Goal: Task Accomplishment & Management: Complete application form

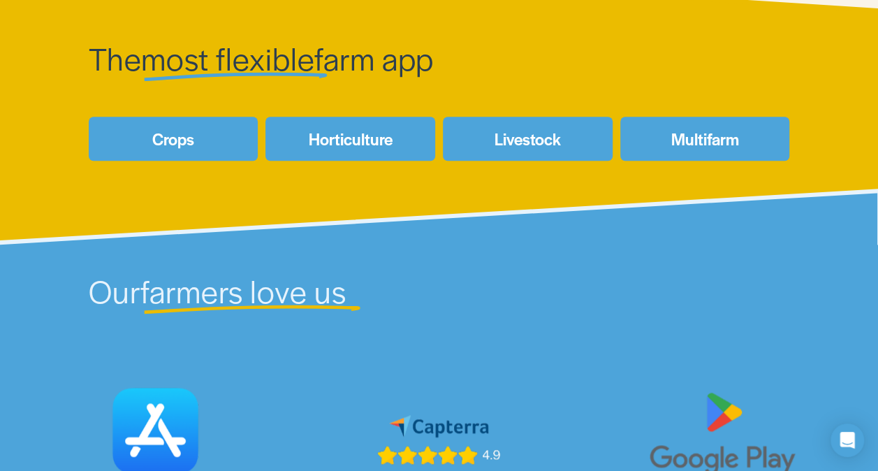
scroll to position [558, 0]
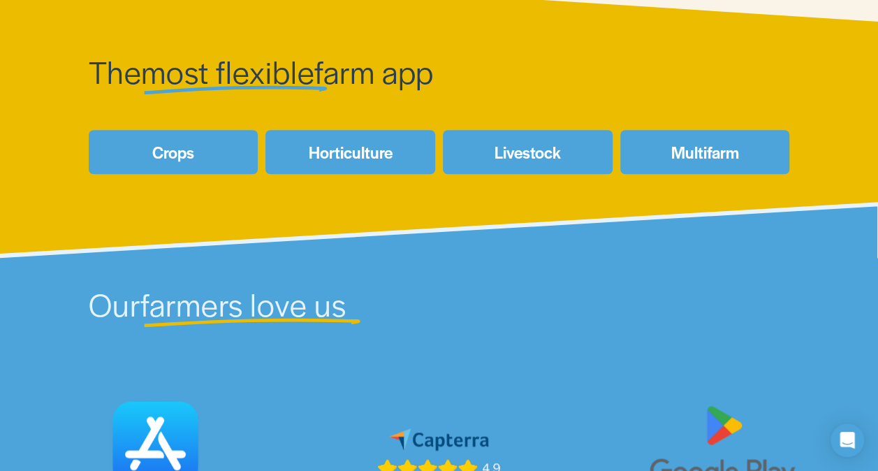
click at [204, 158] on link "Crops" at bounding box center [174, 152] width 170 height 44
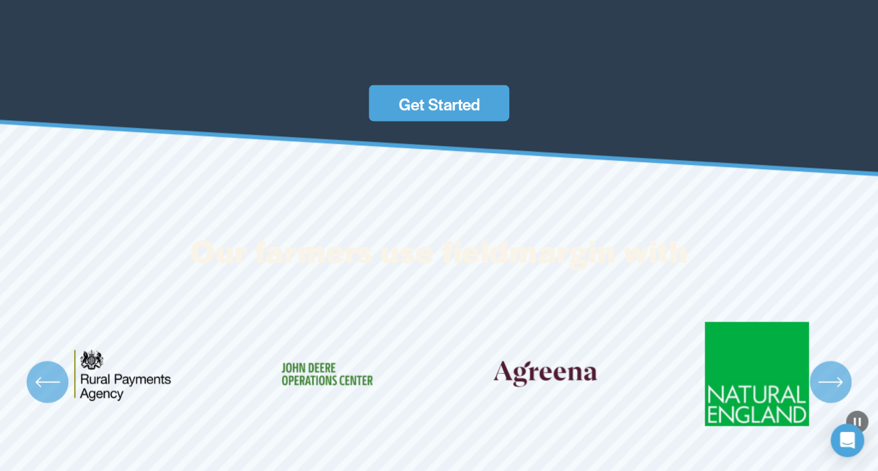
scroll to position [4117, 0]
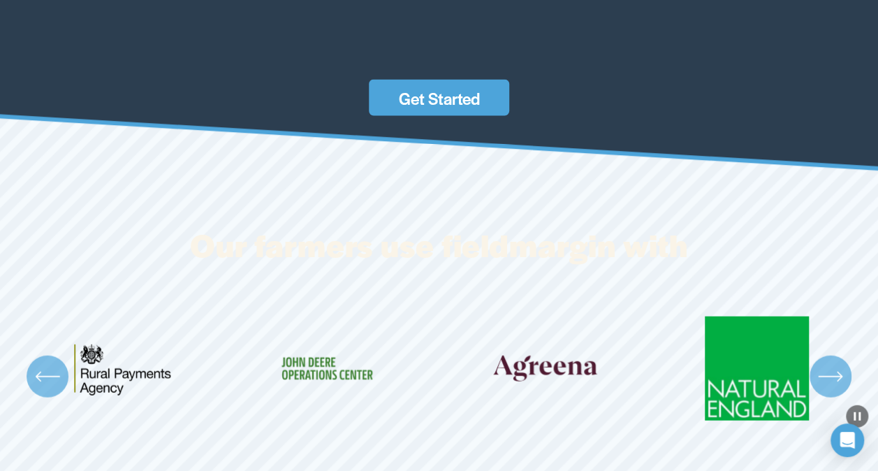
click at [492, 116] on link "Get Started" at bounding box center [439, 98] width 140 height 36
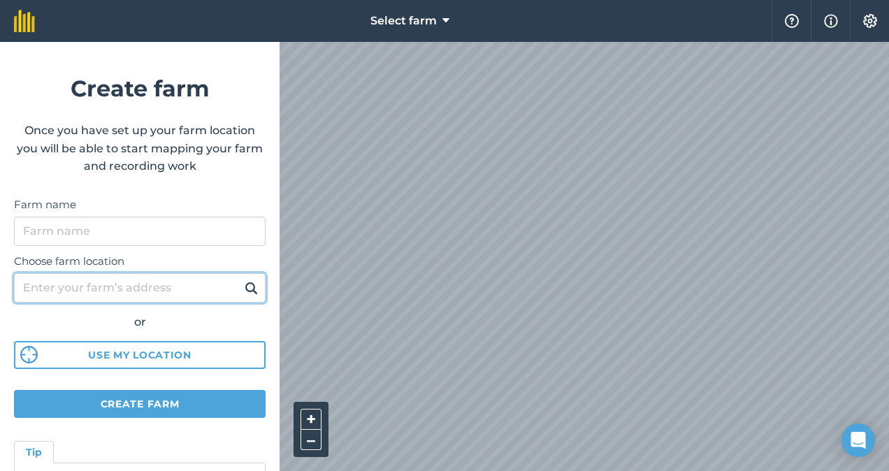
click at [198, 295] on input "Choose farm location" at bounding box center [140, 287] width 252 height 29
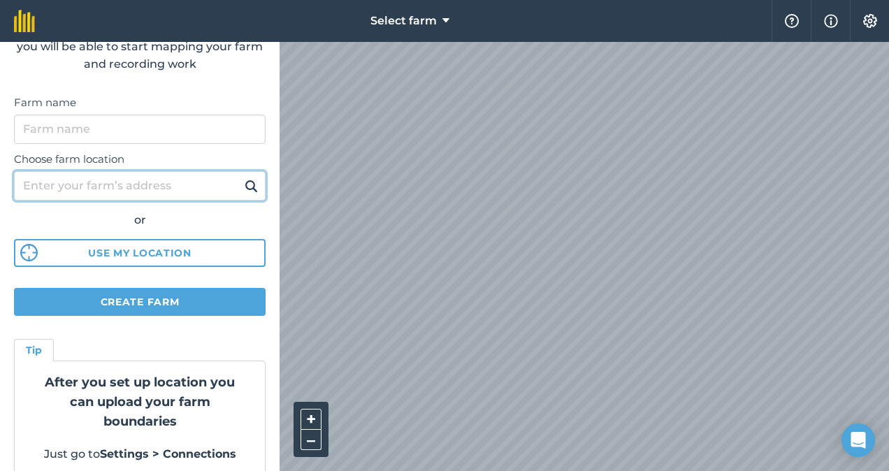
scroll to position [119, 0]
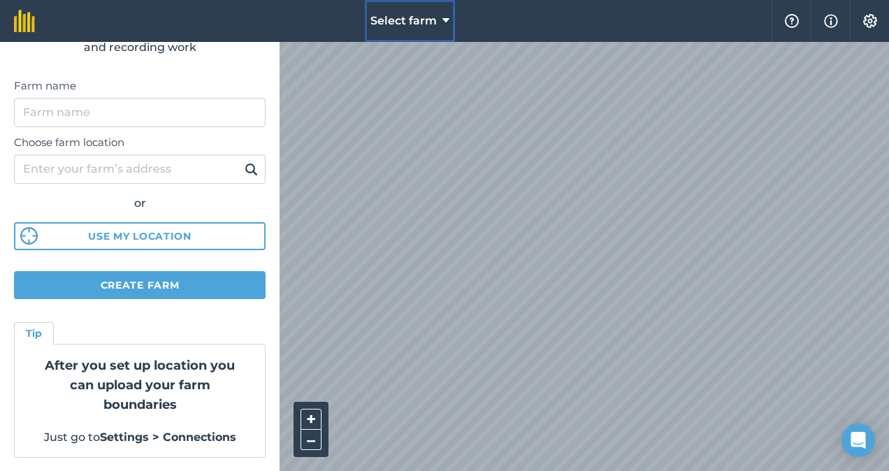
click at [441, 25] on button "Select farm" at bounding box center [410, 21] width 90 height 42
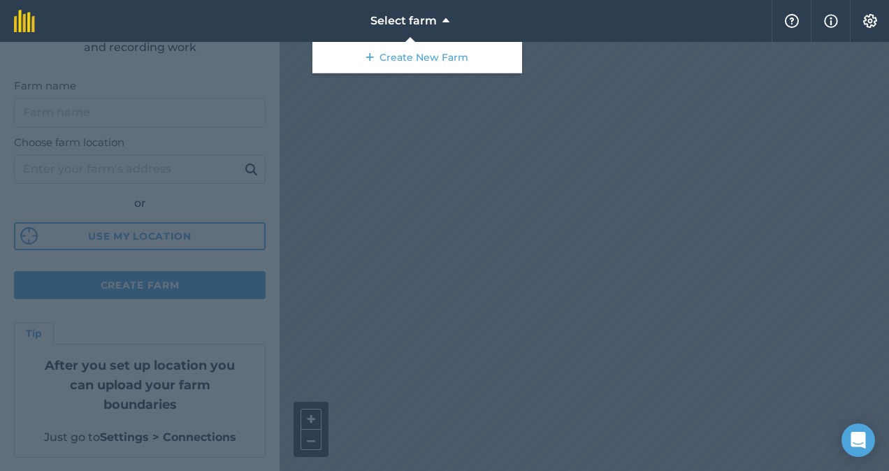
click at [440, 123] on div at bounding box center [444, 256] width 889 height 429
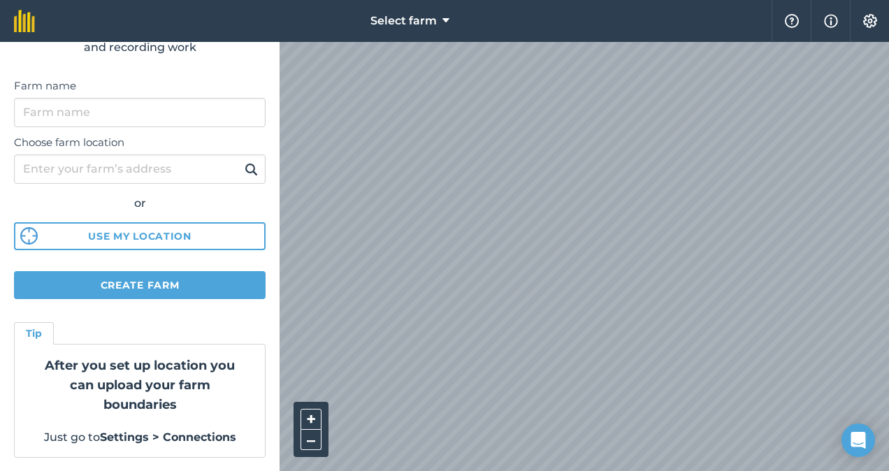
scroll to position [0, 0]
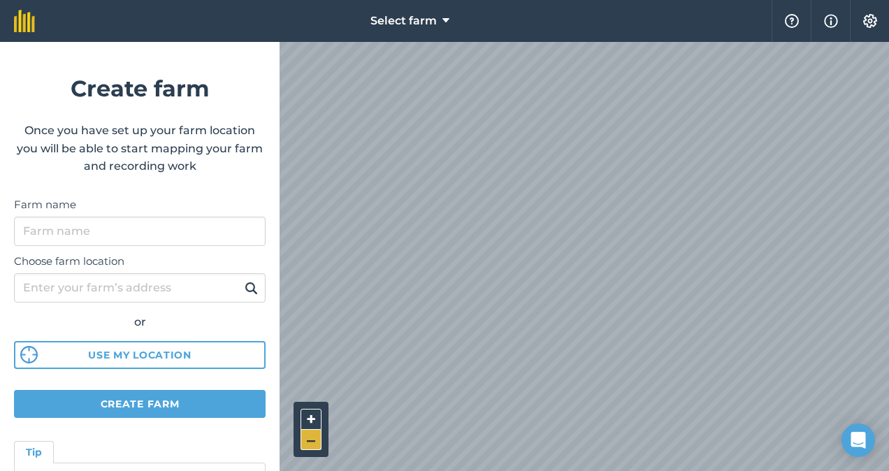
click at [308, 443] on button "–" at bounding box center [311, 440] width 21 height 20
click at [293, 42] on div "Select farm Help Info Settings Create farm Once you have set up your farm locat…" at bounding box center [444, 21] width 889 height 42
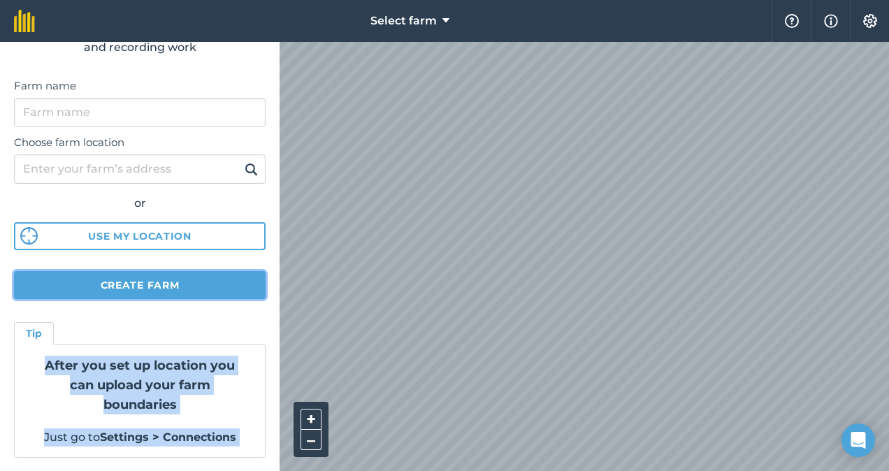
click at [203, 280] on button "Create farm" at bounding box center [140, 285] width 252 height 28
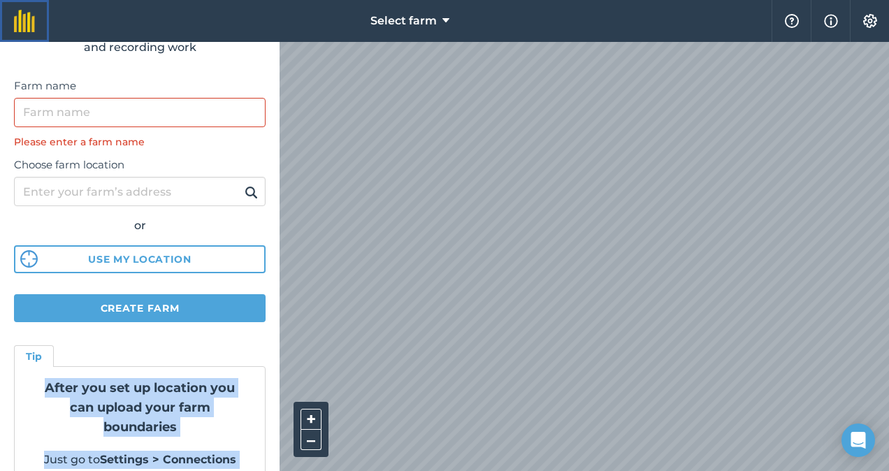
click at [22, 24] on img at bounding box center [24, 21] width 21 height 22
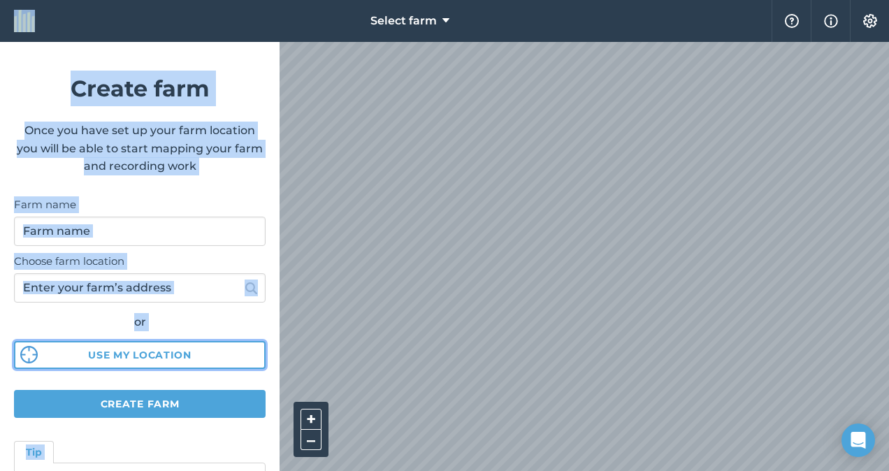
click at [246, 354] on button "Use my location" at bounding box center [140, 355] width 252 height 28
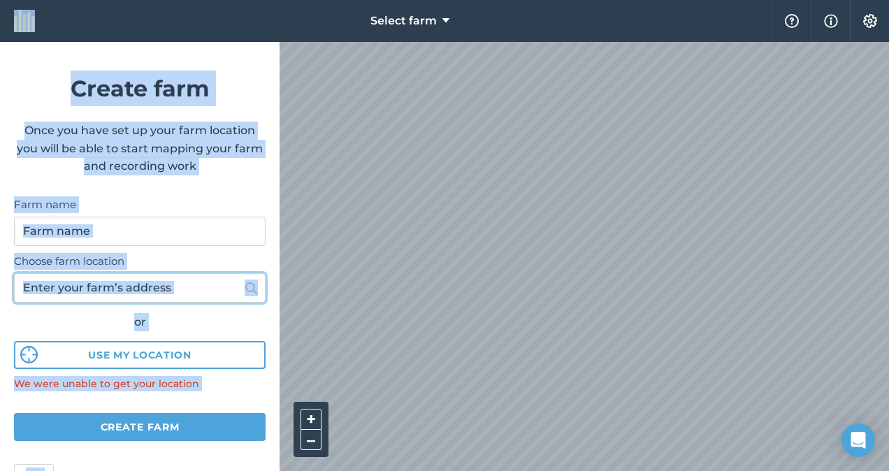
click at [205, 292] on input "Choose farm location" at bounding box center [140, 287] width 252 height 29
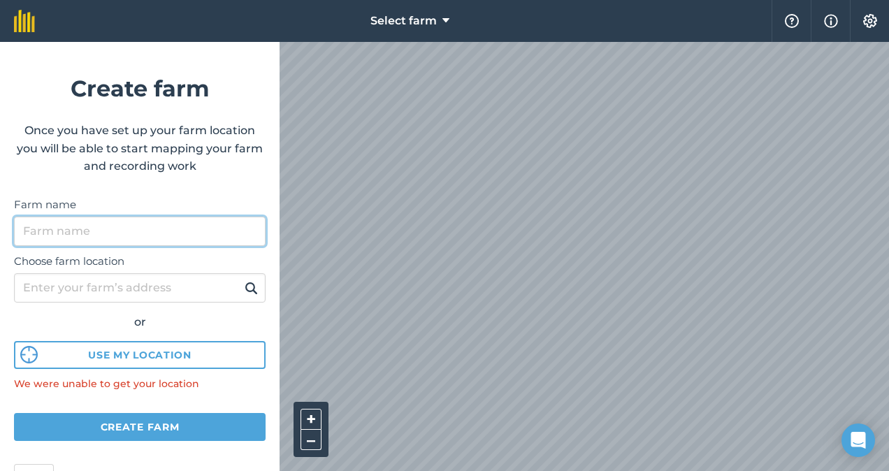
click at [189, 243] on input "Farm name" at bounding box center [140, 231] width 252 height 29
type input "prueba"
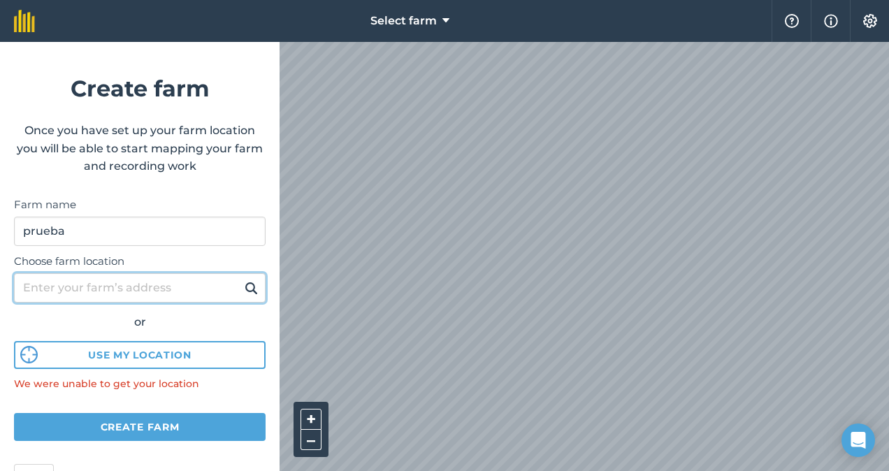
click at [180, 283] on input "Choose farm location" at bounding box center [140, 287] width 252 height 29
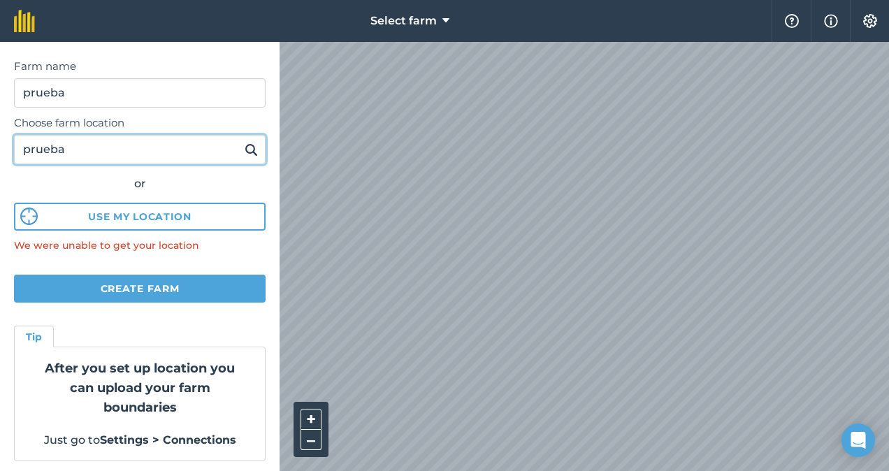
scroll to position [141, 0]
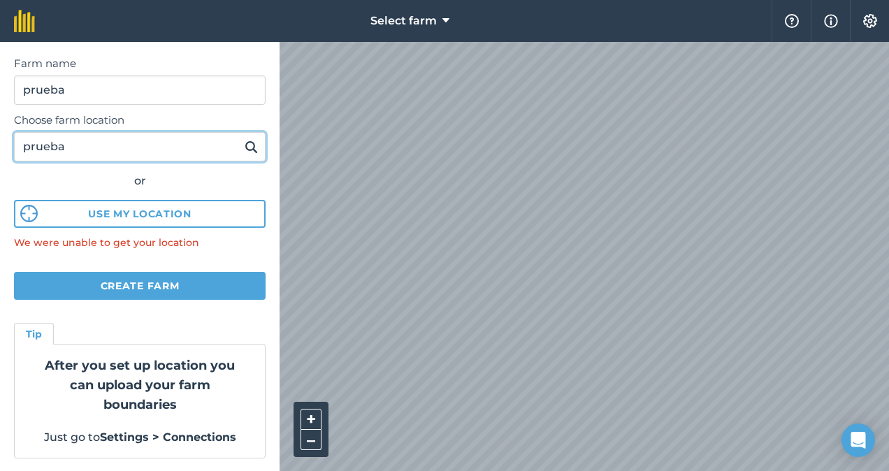
type input "prueba"
click at [176, 147] on input "prueba" at bounding box center [140, 146] width 252 height 29
drag, startPoint x: 111, startPoint y: 136, endPoint x: -3, endPoint y: 138, distance: 113.9
click at [0, 138] on html "Select farm Help Info Settings Create farm Once you have set up your farm locat…" at bounding box center [444, 235] width 889 height 471
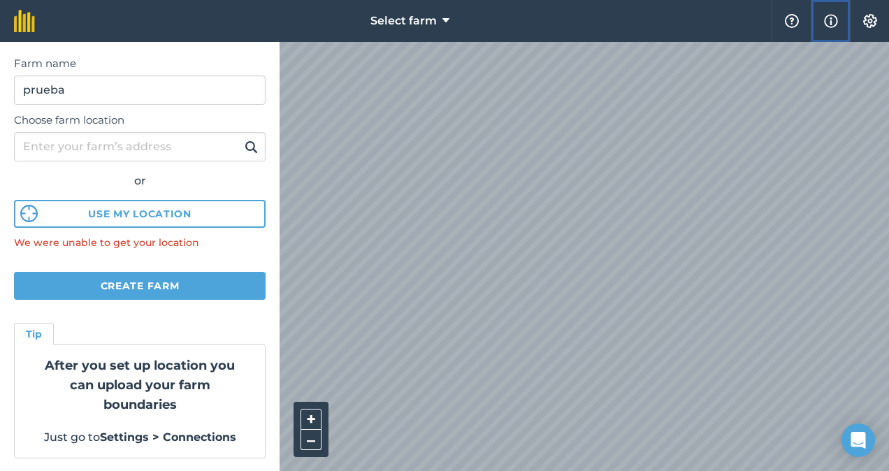
click at [827, 21] on img at bounding box center [831, 21] width 14 height 17
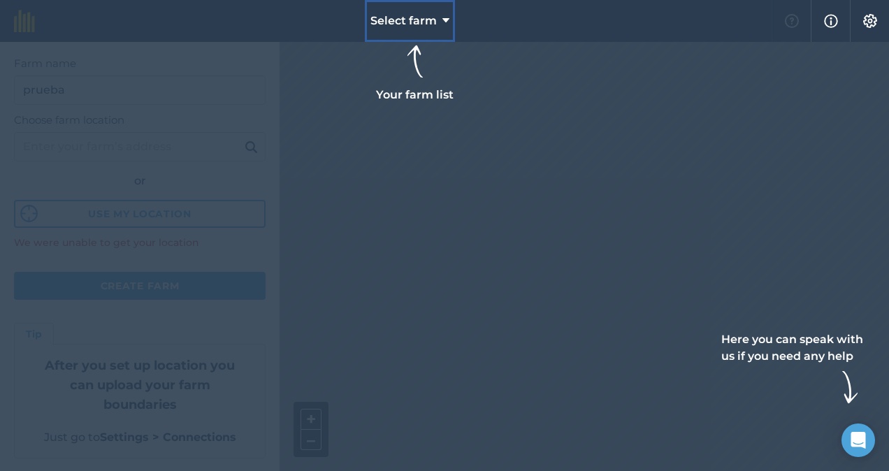
click at [401, 29] on span "Select farm" at bounding box center [403, 21] width 66 height 17
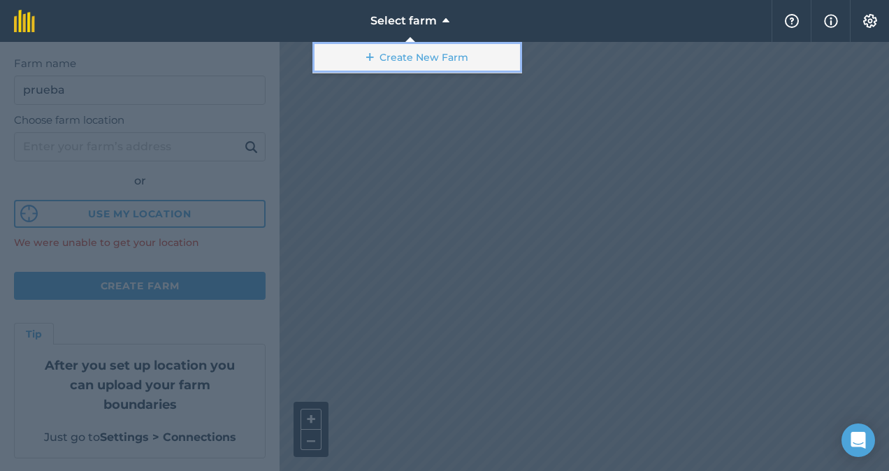
click at [402, 56] on link "Create New Farm" at bounding box center [417, 57] width 210 height 31
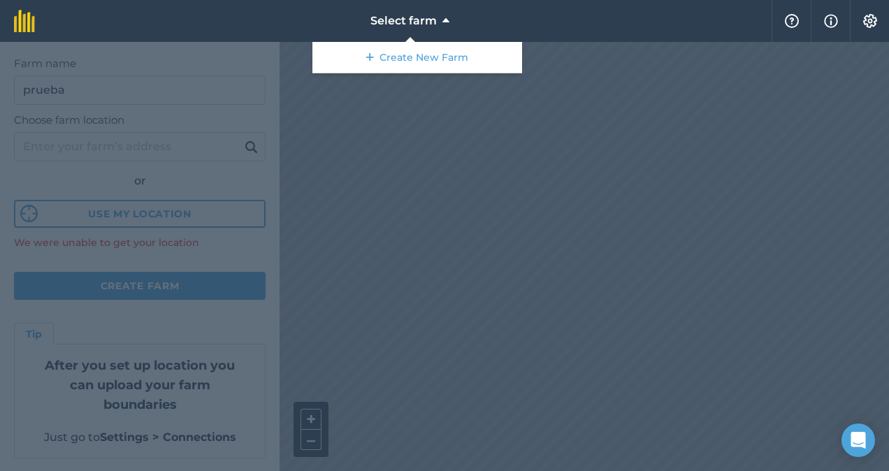
click at [166, 107] on div at bounding box center [444, 256] width 889 height 429
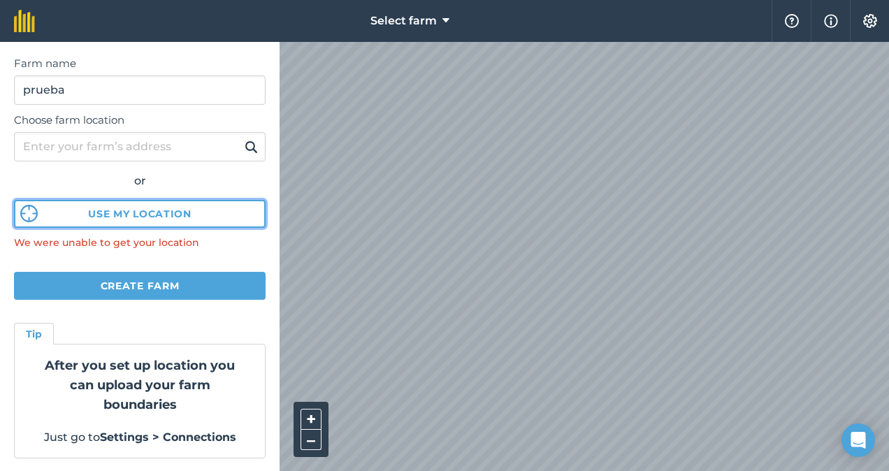
click at [192, 209] on button "Use my location" at bounding box center [140, 214] width 252 height 28
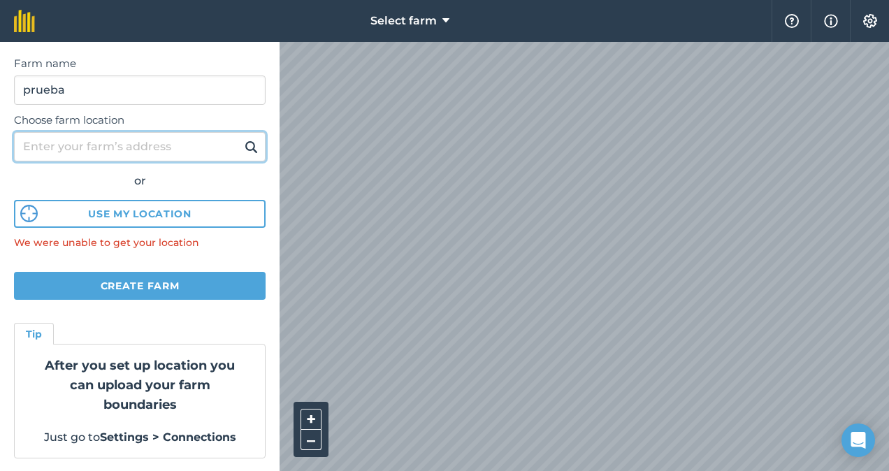
click at [164, 149] on input "Choose farm location" at bounding box center [140, 146] width 252 height 29
type input "a"
click at [240, 138] on button at bounding box center [251, 147] width 22 height 18
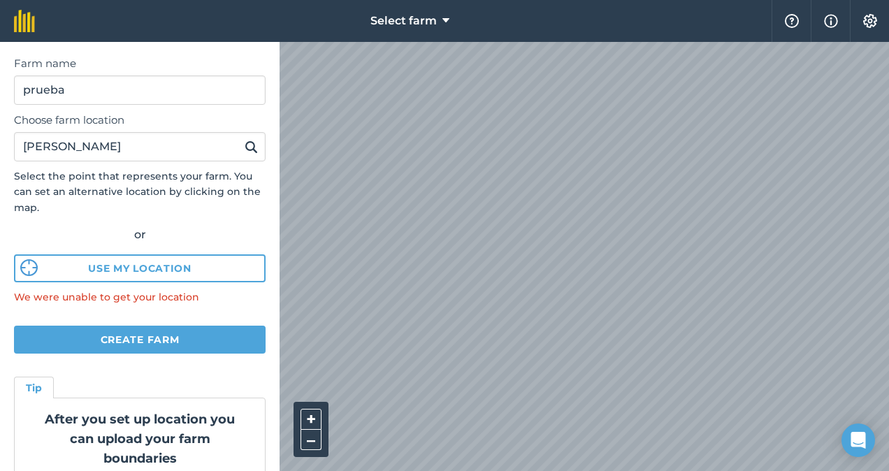
click at [245, 145] on img at bounding box center [251, 146] width 13 height 17
click at [203, 144] on input "vicente aleixandre" at bounding box center [140, 146] width 252 height 29
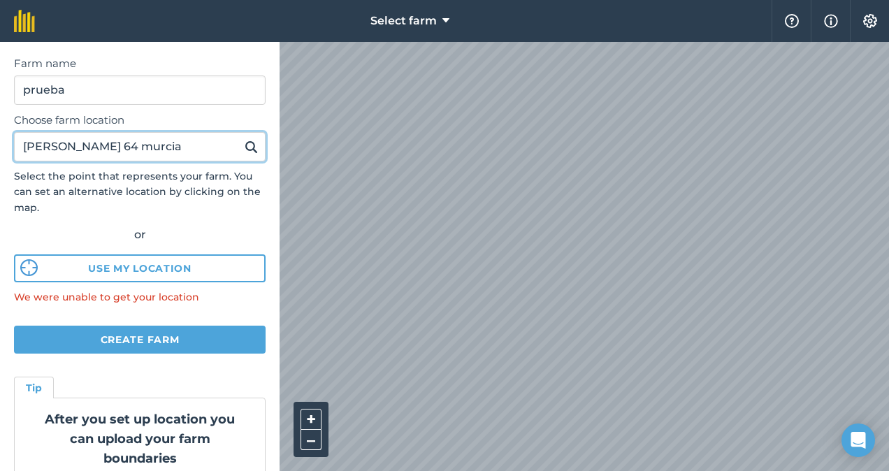
click at [240, 138] on button at bounding box center [251, 147] width 22 height 18
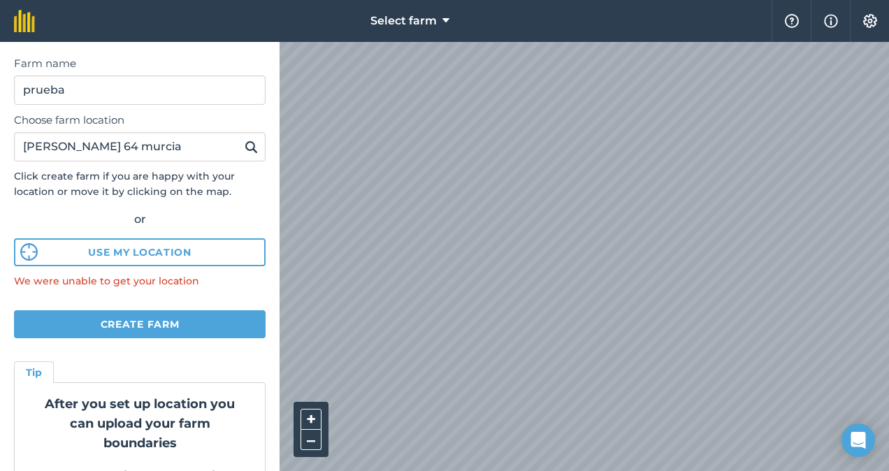
click at [245, 145] on img at bounding box center [251, 146] width 13 height 17
click at [145, 148] on input "vicente aleixandre 64 murcia" at bounding box center [140, 146] width 252 height 29
type input "vicente aleixandre 16 murcia"
click at [166, 321] on button "Create farm" at bounding box center [140, 324] width 252 height 28
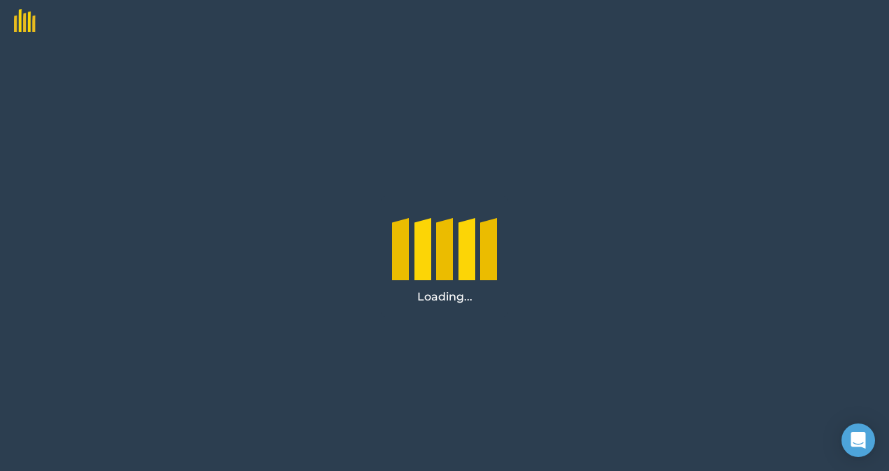
click at [166, 321] on div "Loading..." at bounding box center [444, 256] width 889 height 429
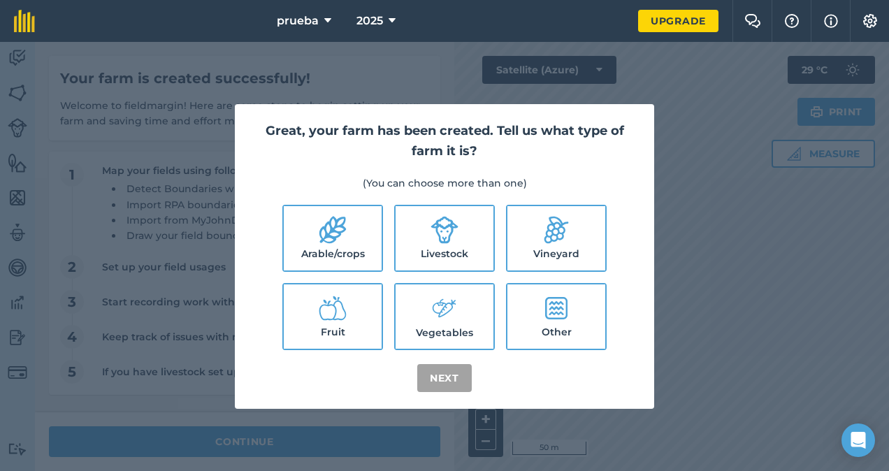
click at [556, 243] on icon at bounding box center [556, 230] width 28 height 28
checkbox input "true"
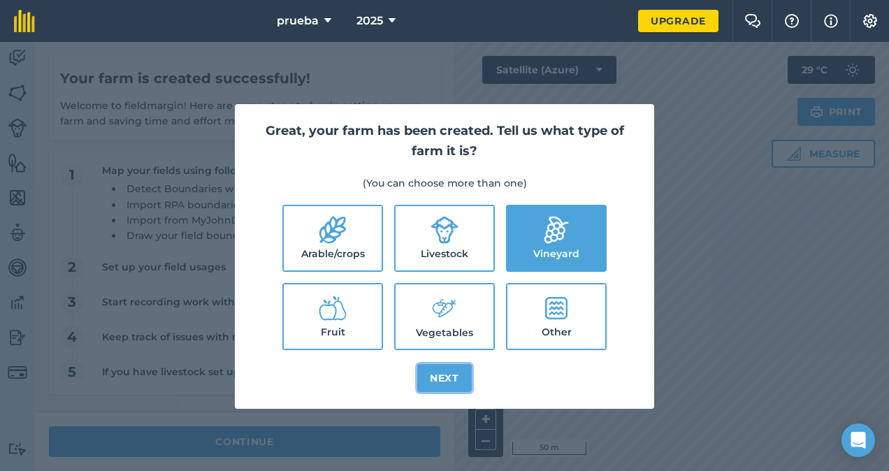
click at [433, 376] on button "Next" at bounding box center [444, 378] width 55 height 28
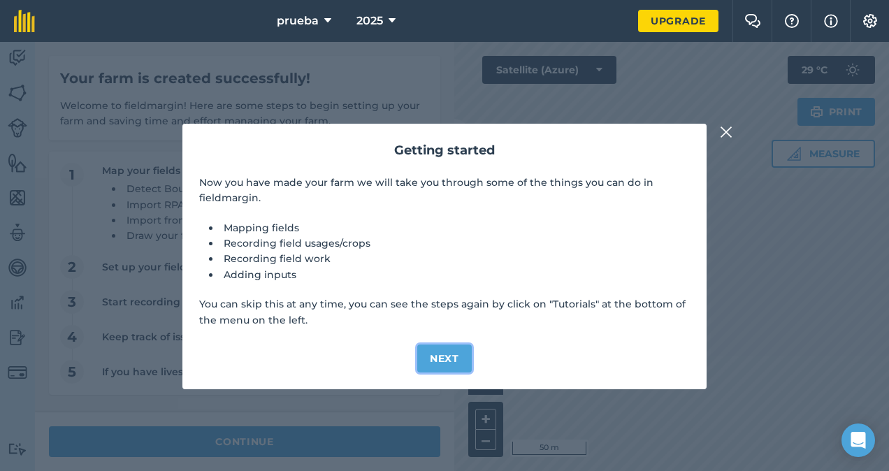
click at [444, 357] on button "Next" at bounding box center [444, 359] width 55 height 28
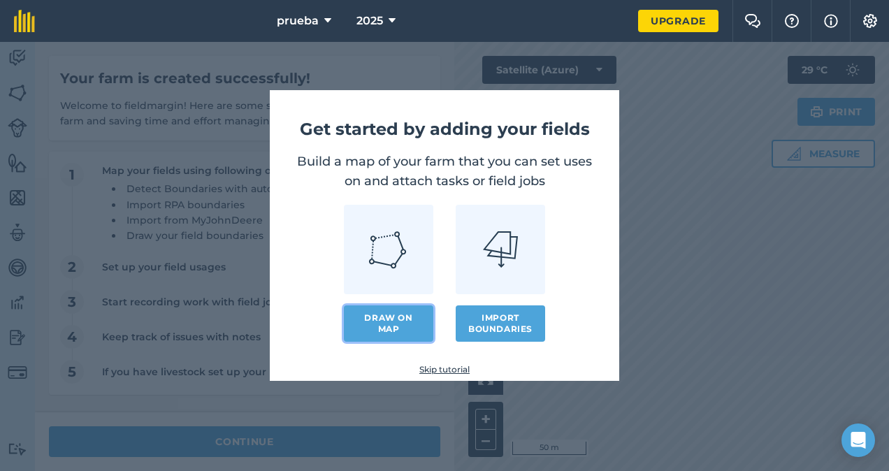
click at [415, 326] on link "Draw on map" at bounding box center [388, 323] width 89 height 36
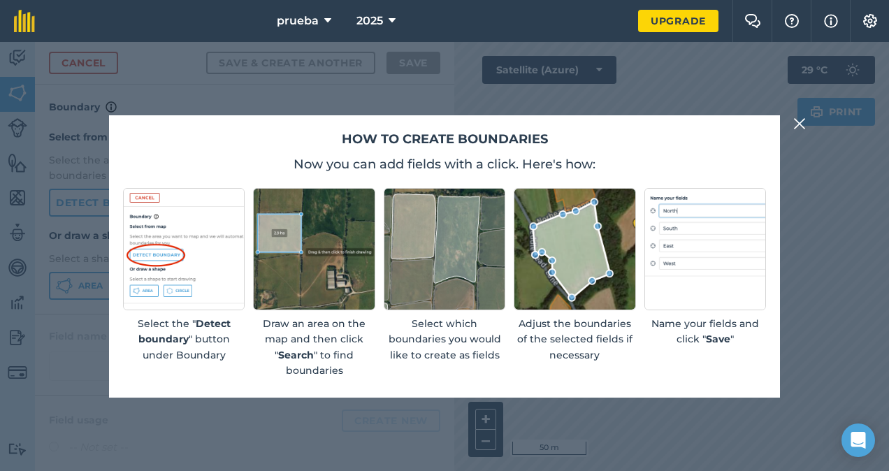
click at [577, 228] on img at bounding box center [575, 249] width 122 height 122
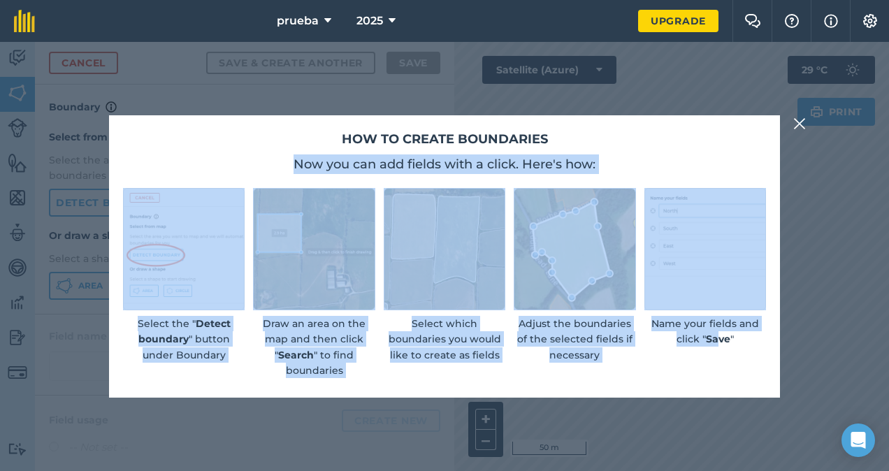
drag, startPoint x: 719, startPoint y: 355, endPoint x: 793, endPoint y: 138, distance: 228.7
click at [793, 138] on div "How to create boundaries Now you can add fields with a click. Here's how: Selec…" at bounding box center [444, 256] width 889 height 429
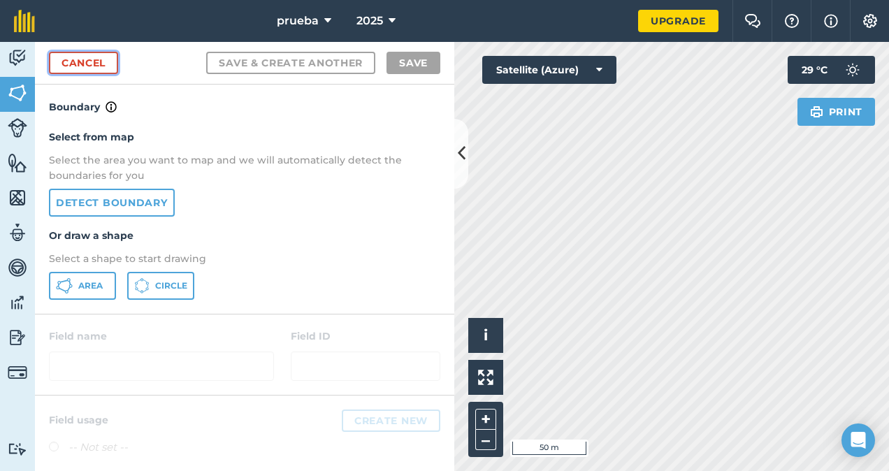
click at [95, 66] on link "Cancel" at bounding box center [83, 63] width 69 height 22
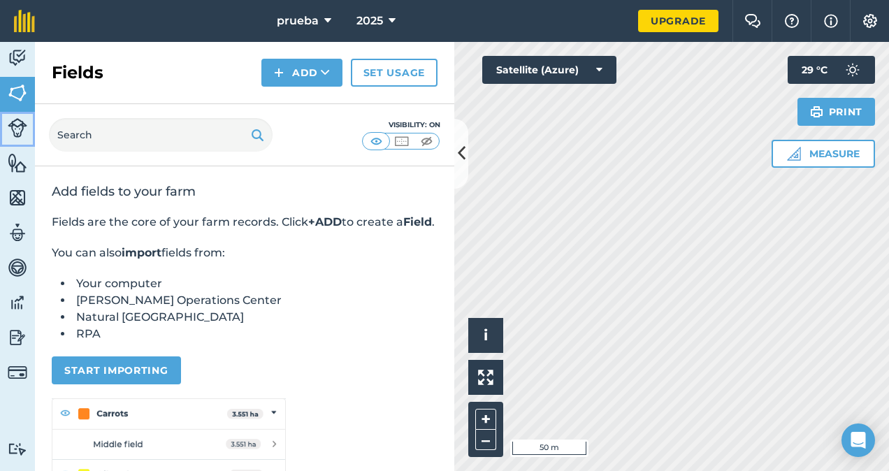
click at [13, 130] on img at bounding box center [18, 128] width 20 height 20
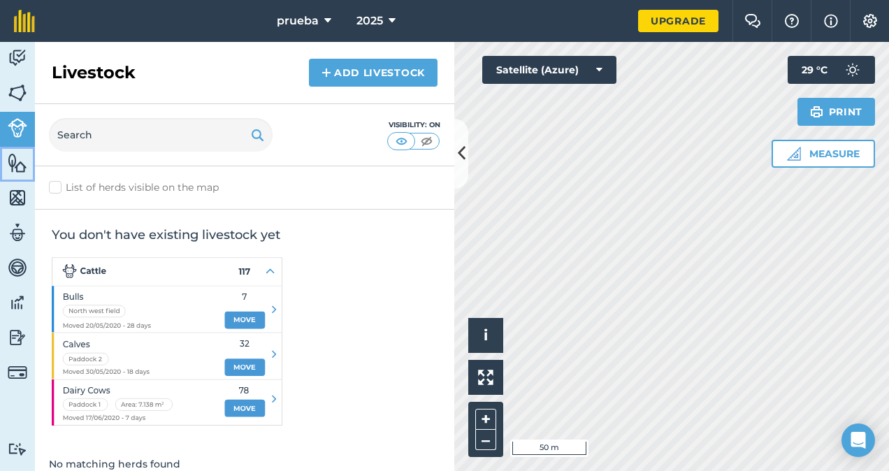
click at [15, 157] on img at bounding box center [18, 162] width 20 height 21
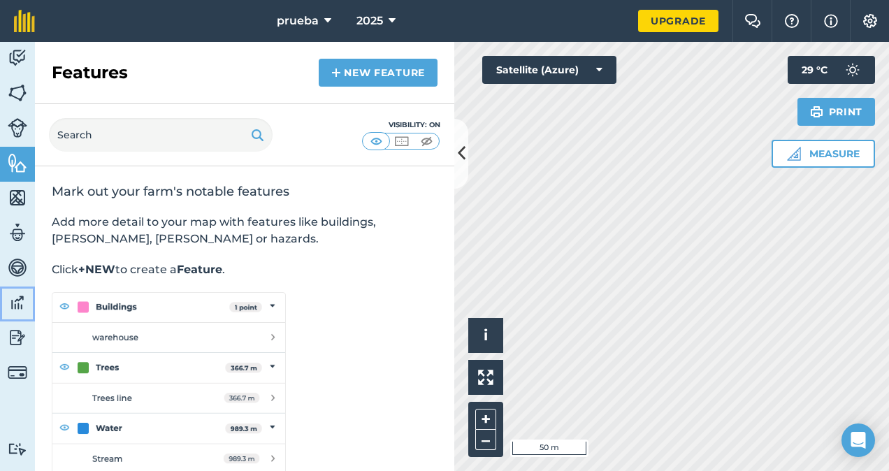
click at [17, 294] on img at bounding box center [18, 302] width 20 height 21
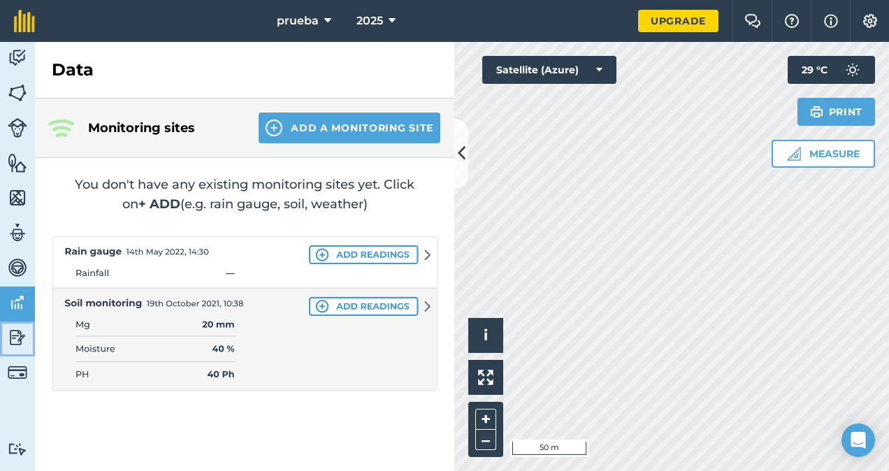
click at [23, 340] on img at bounding box center [18, 337] width 20 height 21
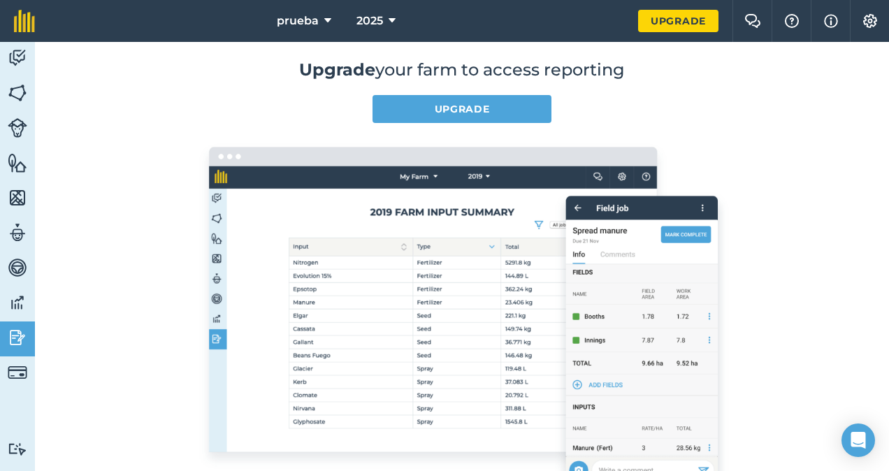
scroll to position [133, 0]
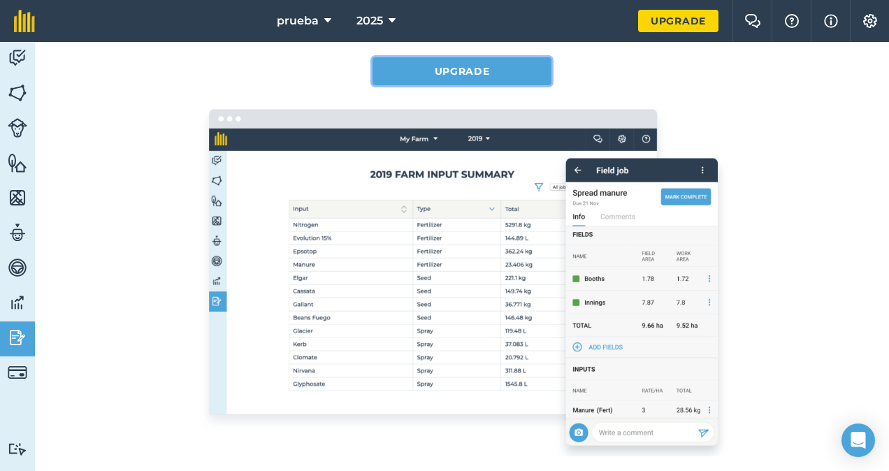
click at [502, 69] on link "Upgrade" at bounding box center [461, 71] width 179 height 28
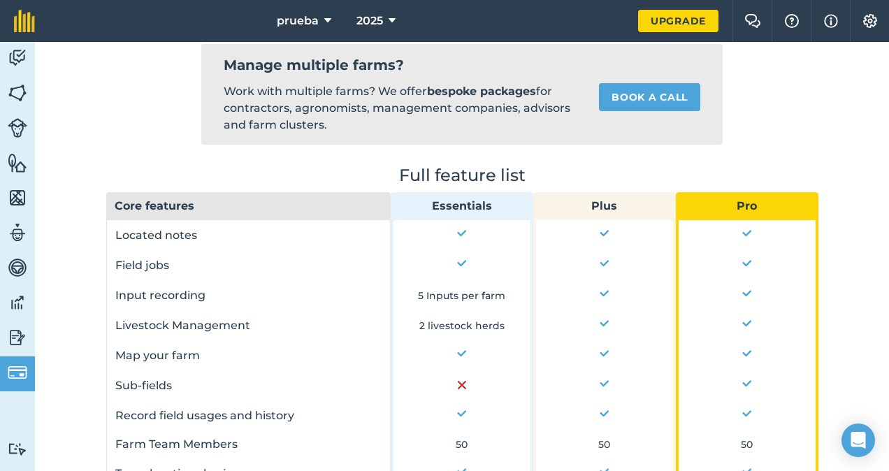
scroll to position [692, 0]
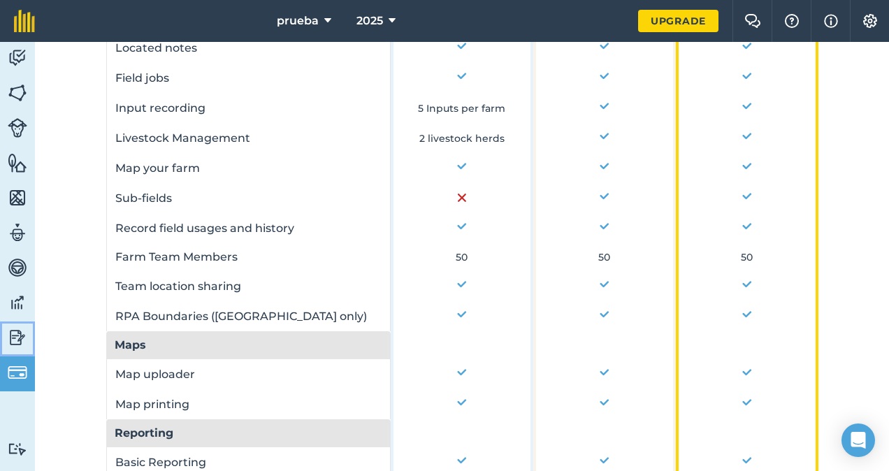
click at [13, 340] on img at bounding box center [18, 337] width 20 height 21
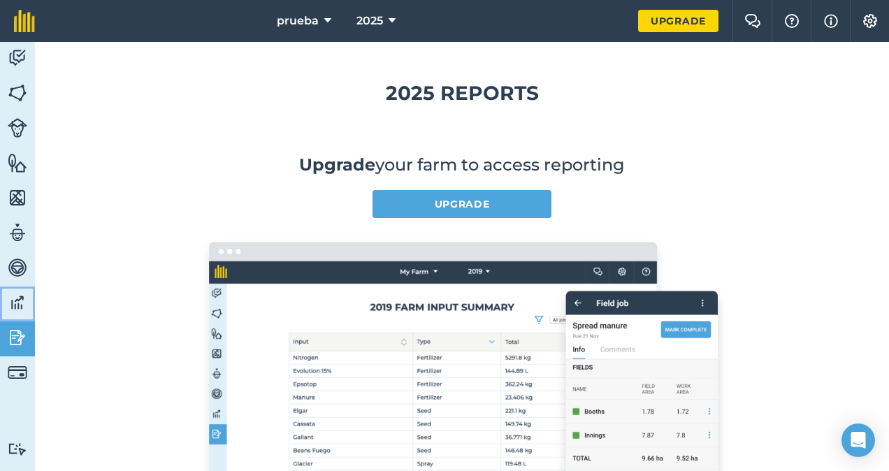
click at [14, 290] on link "Data" at bounding box center [17, 304] width 35 height 35
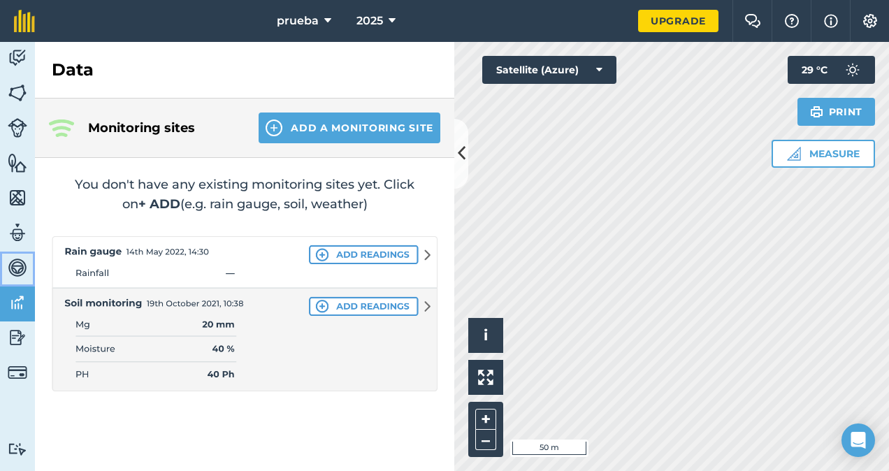
click at [27, 257] on img at bounding box center [18, 267] width 20 height 21
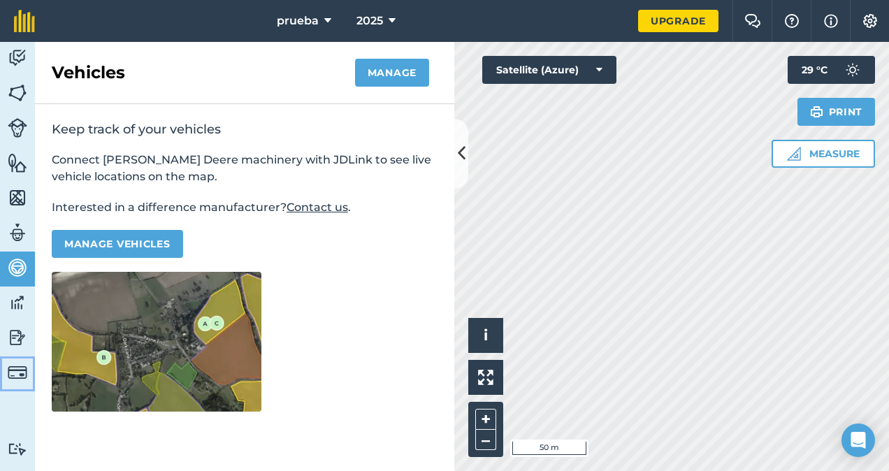
click at [18, 375] on img at bounding box center [18, 373] width 20 height 20
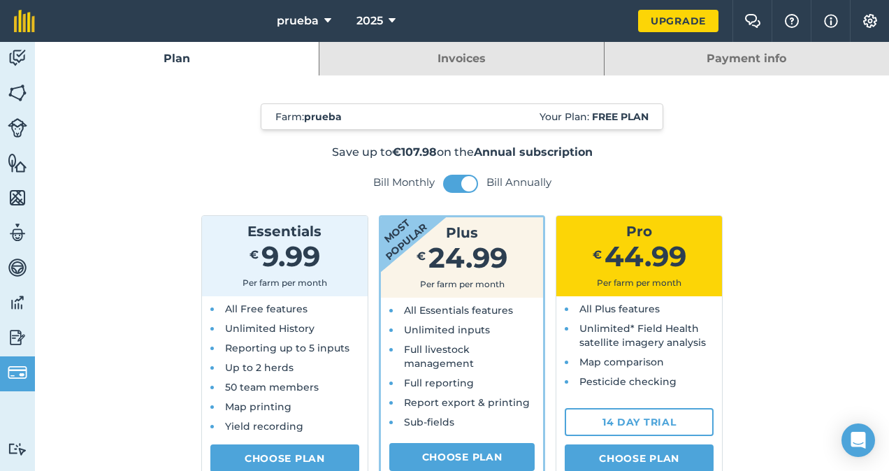
click at [818, 64] on link "Payment info" at bounding box center [747, 59] width 284 height 34
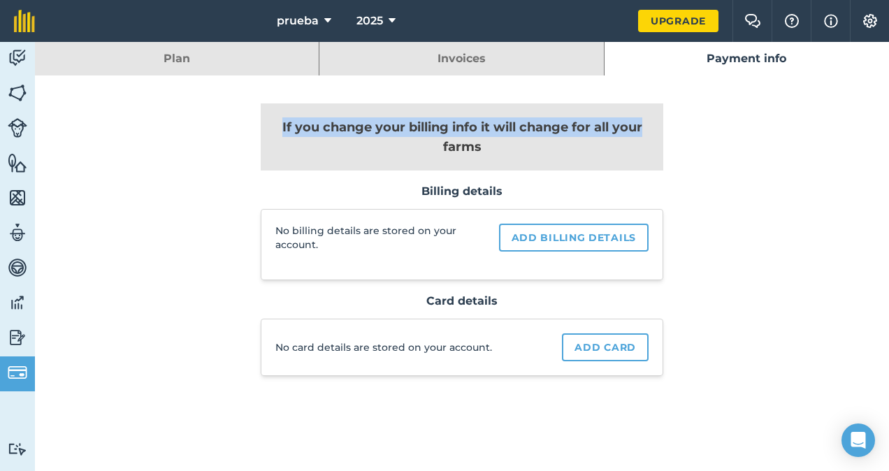
drag, startPoint x: 888, startPoint y: 110, endPoint x: 876, endPoint y: 64, distance: 47.5
click at [876, 64] on div "Plan Invoices Payment info If you change your billing info it will change for a…" at bounding box center [462, 240] width 854 height 397
click at [16, 57] on img at bounding box center [18, 58] width 20 height 21
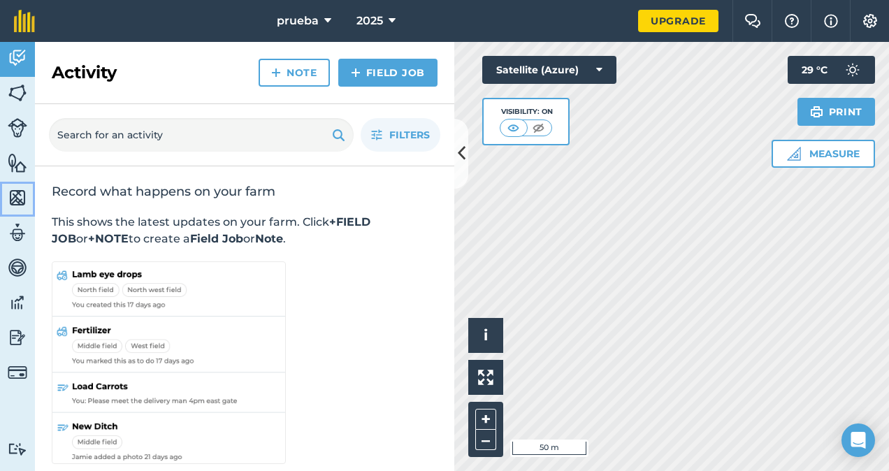
click at [21, 199] on img at bounding box center [18, 197] width 20 height 21
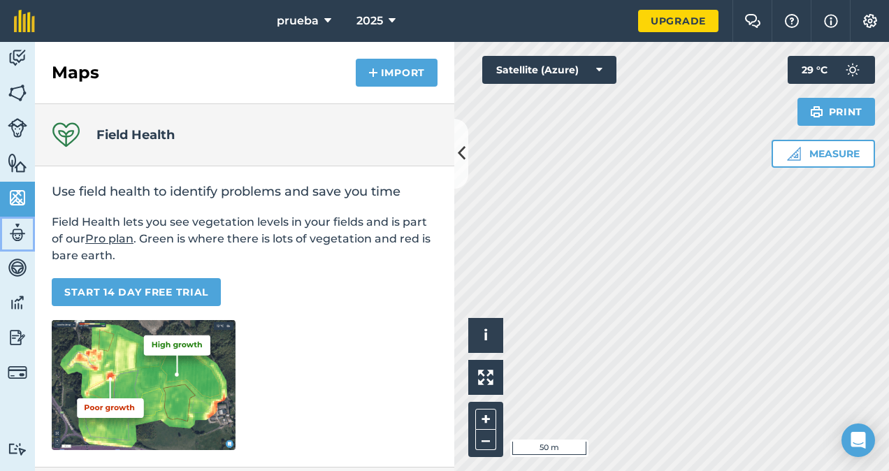
click at [21, 224] on img at bounding box center [18, 232] width 20 height 21
select select "MEMBER"
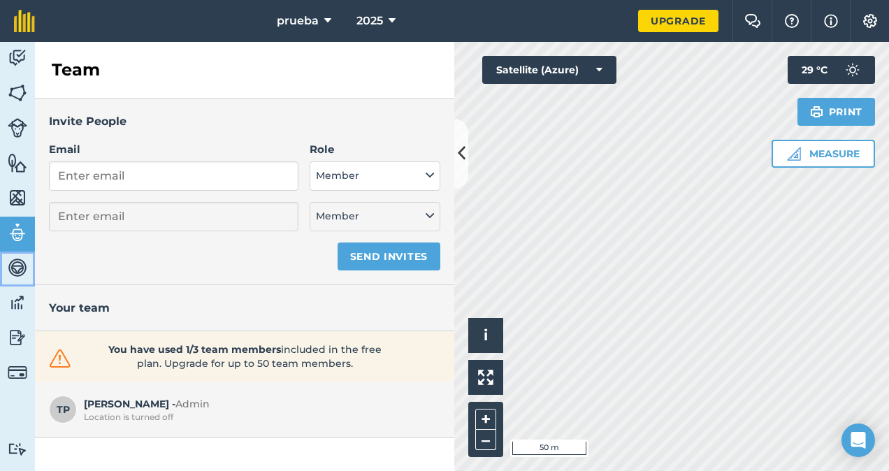
click at [17, 271] on img at bounding box center [18, 267] width 20 height 21
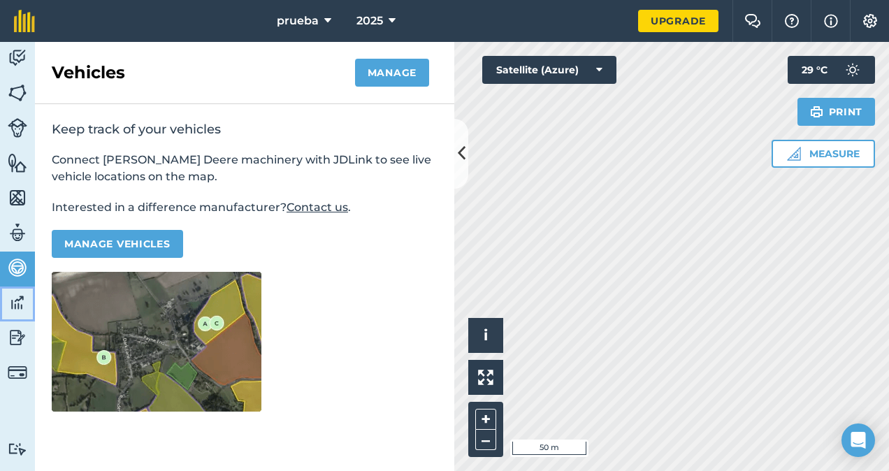
click at [17, 301] on img at bounding box center [18, 302] width 20 height 21
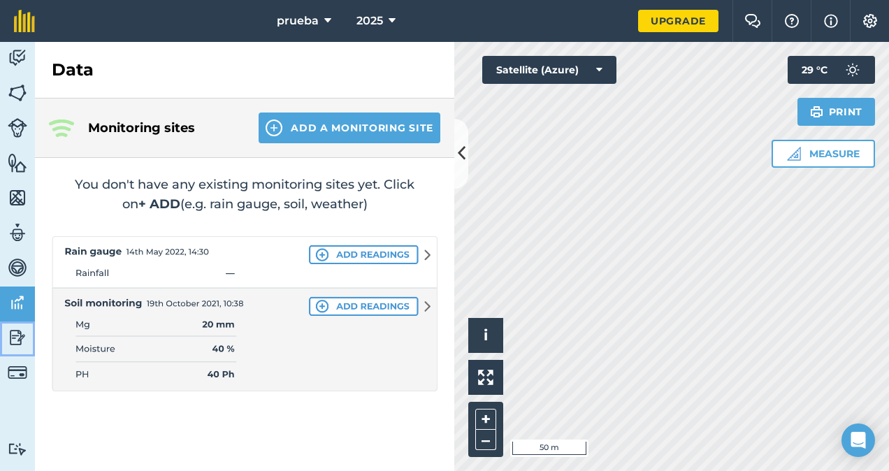
click at [13, 328] on img at bounding box center [18, 337] width 20 height 21
